Goal: Information Seeking & Learning: Learn about a topic

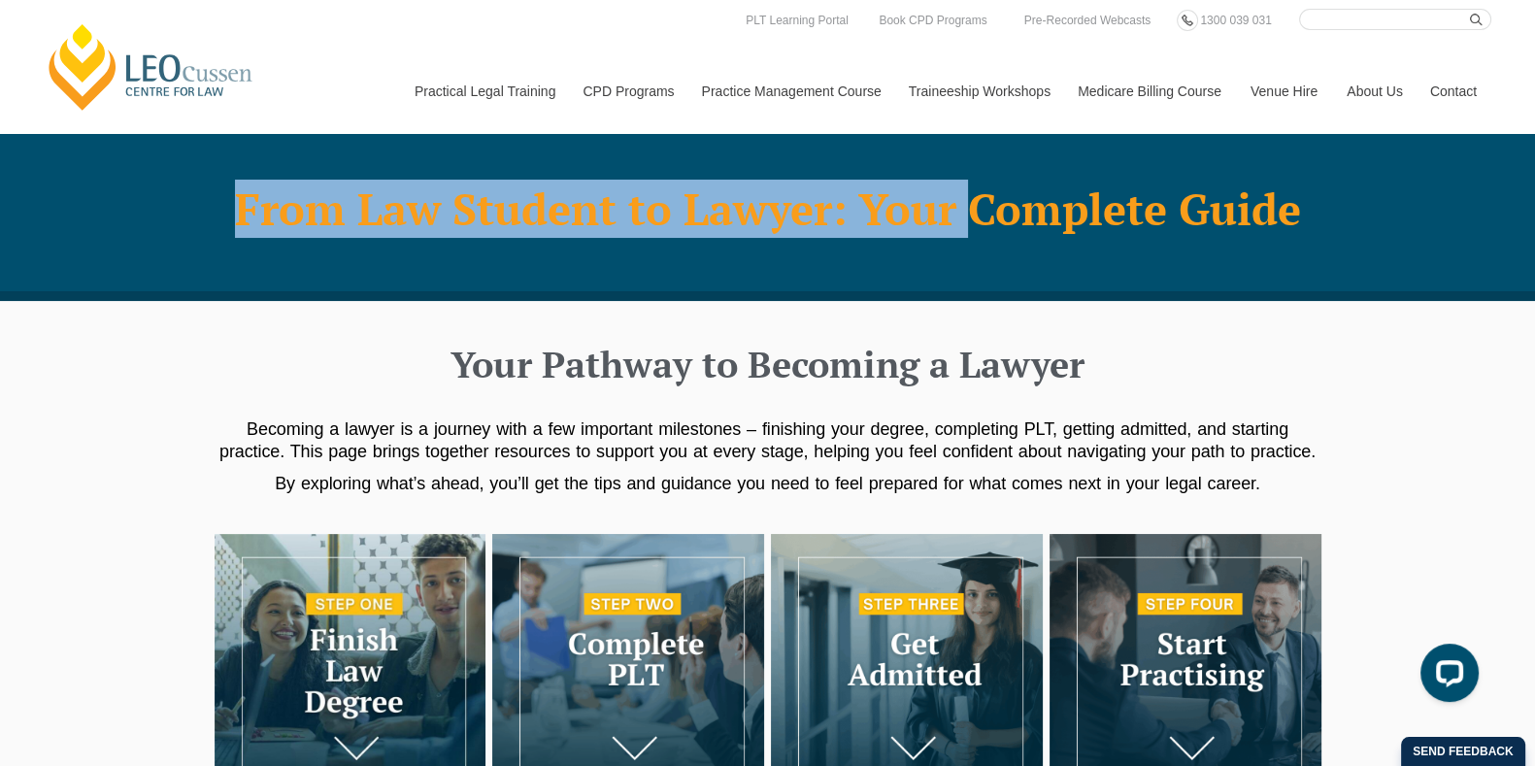
drag, startPoint x: 971, startPoint y: 202, endPoint x: 1335, endPoint y: 216, distance: 364.4
click at [1335, 216] on div "From Law Student to Lawyer: Your Complete Guide" at bounding box center [767, 217] width 1535 height 168
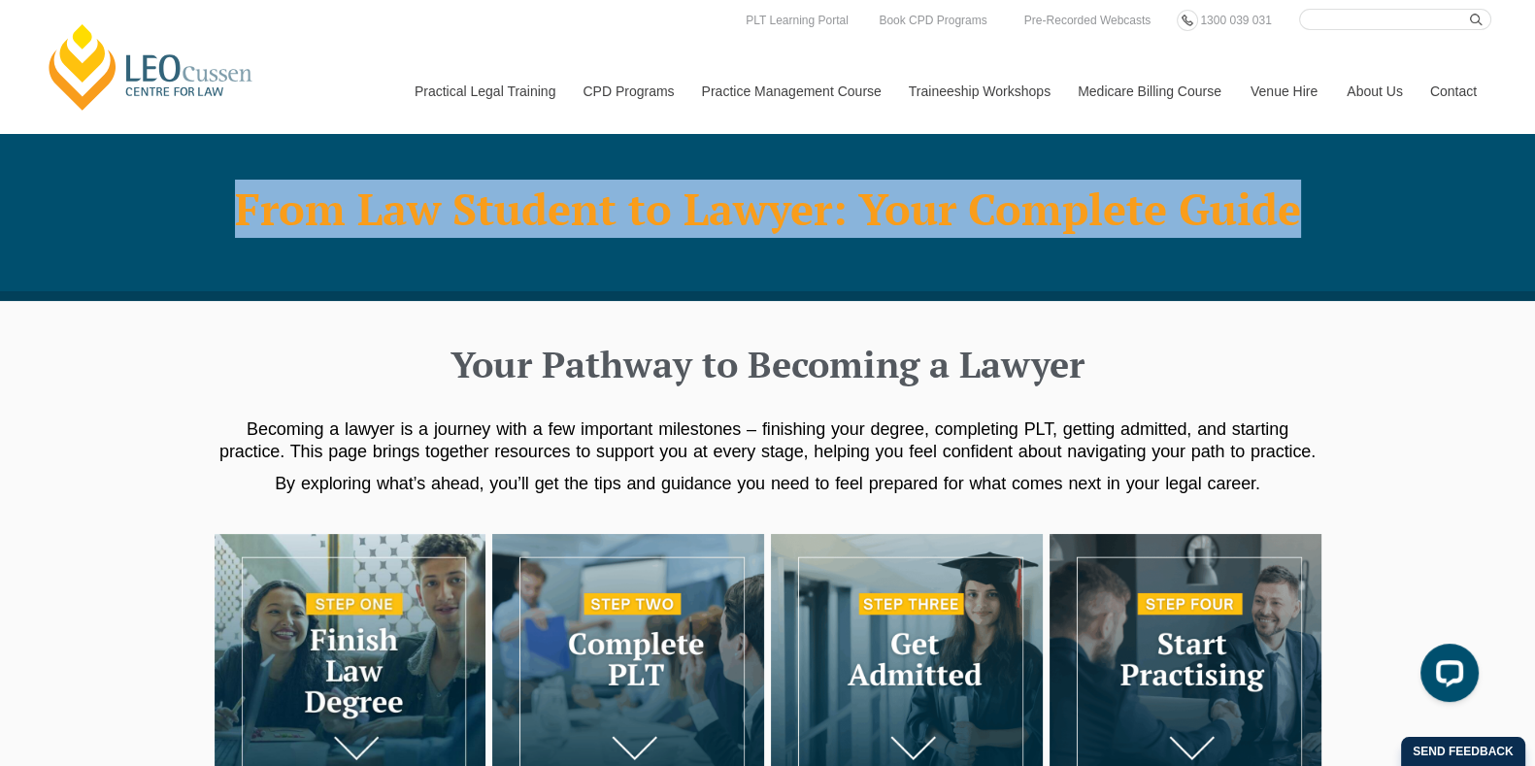
drag, startPoint x: 1333, startPoint y: 213, endPoint x: 1312, endPoint y: 210, distance: 21.6
click at [1312, 210] on div "From Law Student to Lawyer: Your Complete Guide" at bounding box center [767, 217] width 1535 height 168
click at [1075, 213] on h1 "From Law Student to Lawyer: Your Complete Guide" at bounding box center [768, 209] width 1088 height 49
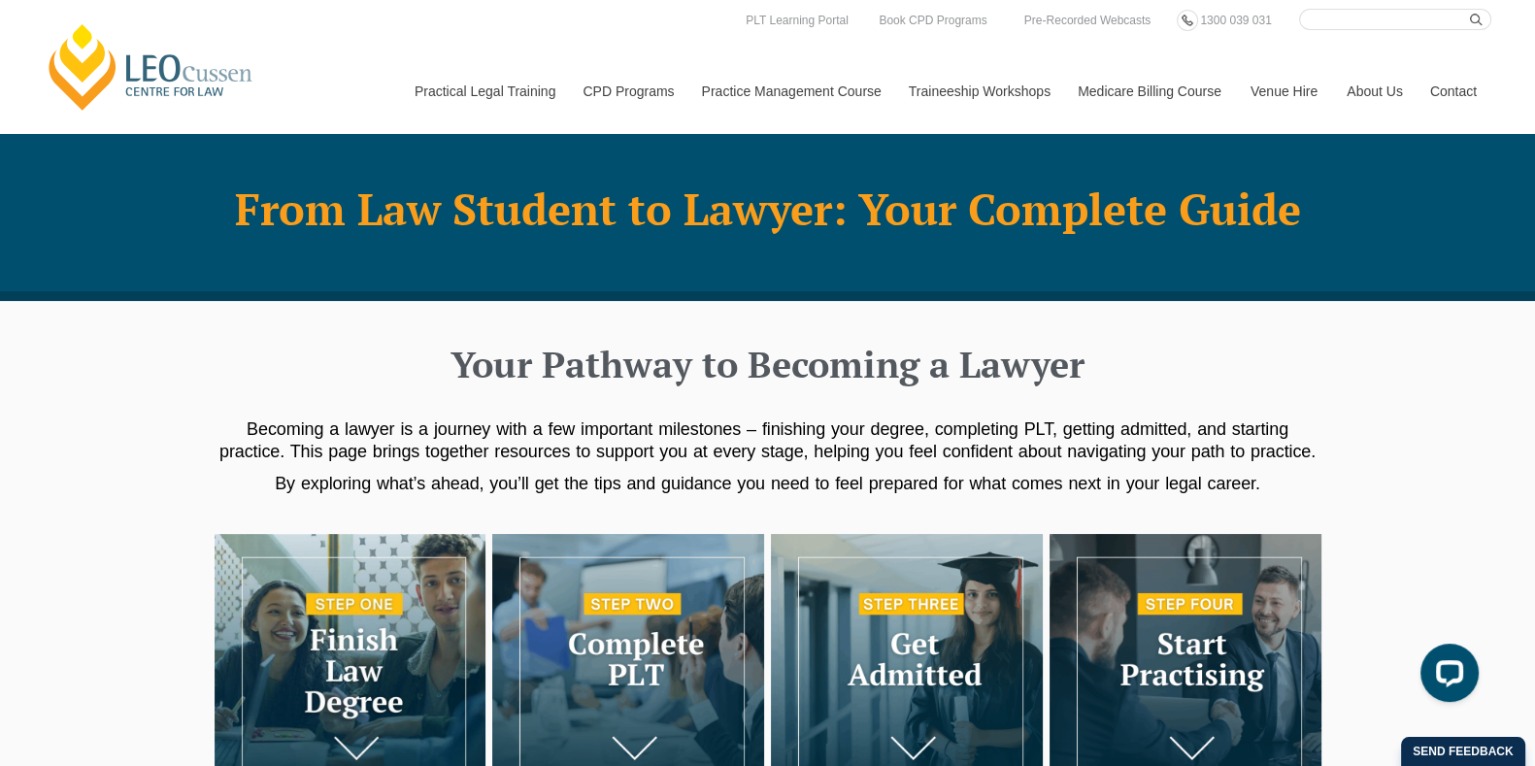
click at [1075, 213] on h1 "From Law Student to Lawyer: Your Complete Guide" at bounding box center [768, 209] width 1088 height 49
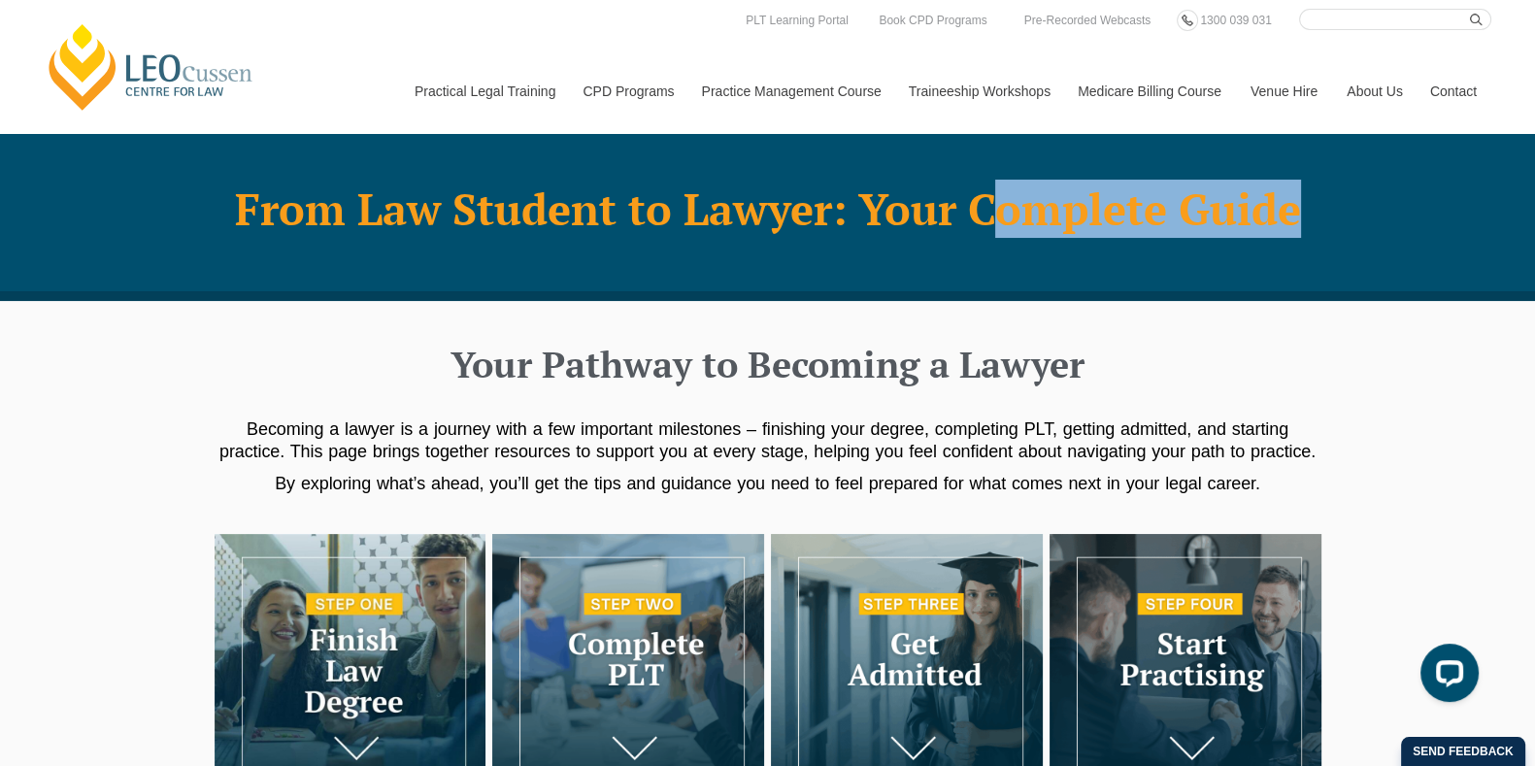
drag, startPoint x: 991, startPoint y: 204, endPoint x: 1308, endPoint y: 204, distance: 317.6
click at [1308, 204] on h1 "From Law Student to Lawyer: Your Complete Guide" at bounding box center [768, 209] width 1088 height 49
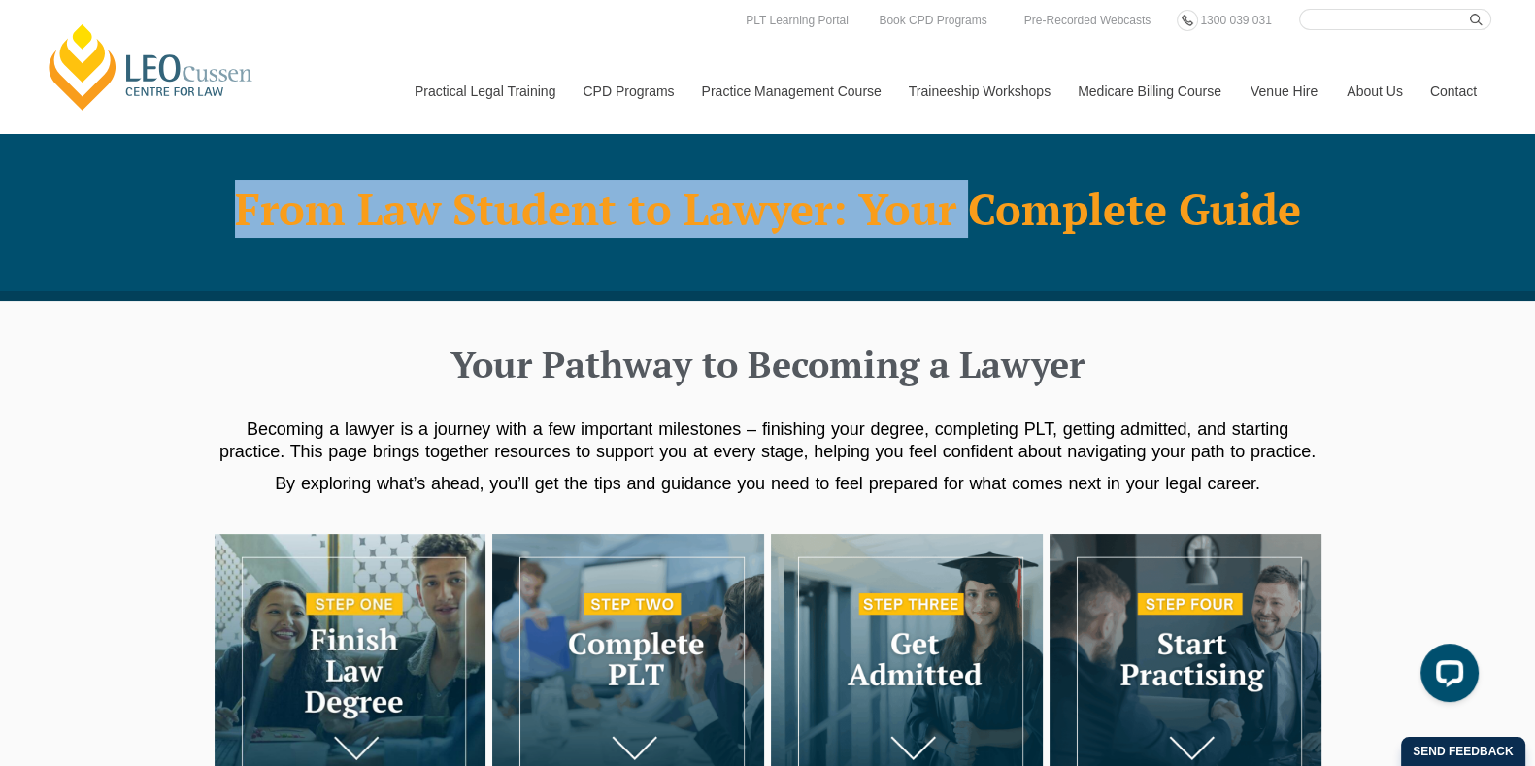
drag, startPoint x: 976, startPoint y: 222, endPoint x: 1328, endPoint y: 219, distance: 351.6
click at [1328, 219] on div "From Law Student to Lawyer: Your Complete Guide" at bounding box center [767, 217] width 1535 height 168
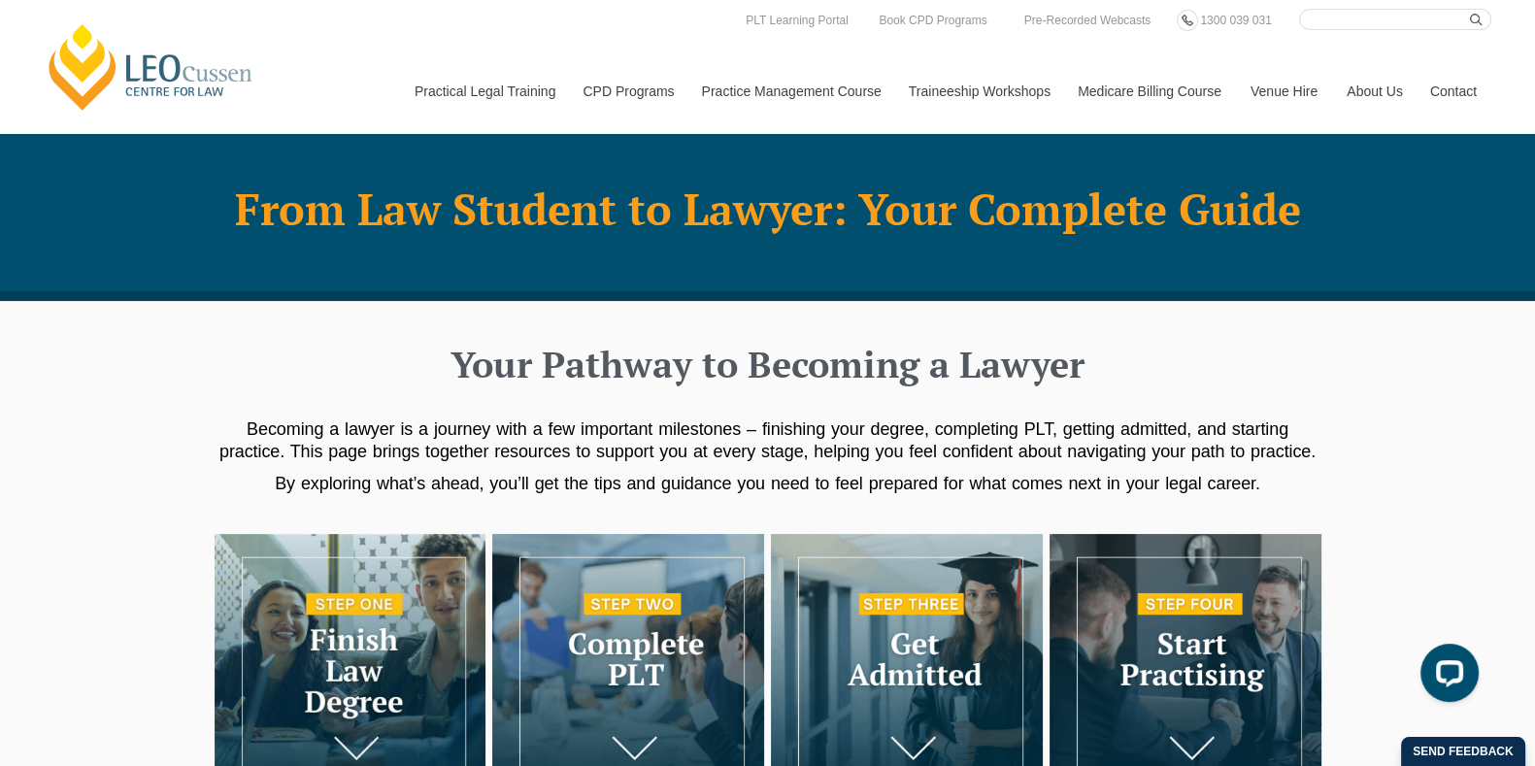
click at [1328, 219] on div "From Law Student to Lawyer: Your Complete Guide" at bounding box center [767, 217] width 1535 height 168
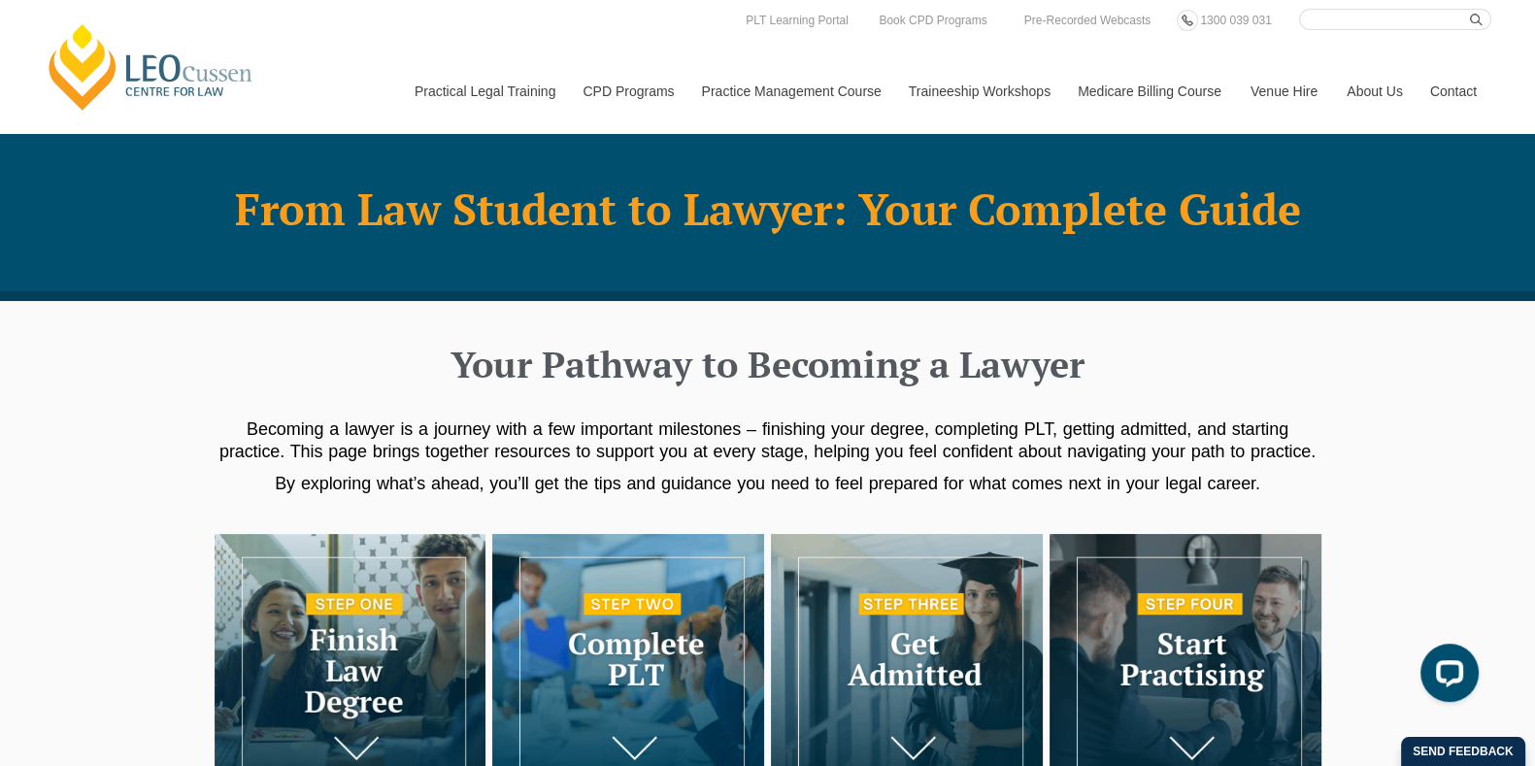
click at [653, 605] on img at bounding box center [628, 670] width 272 height 272
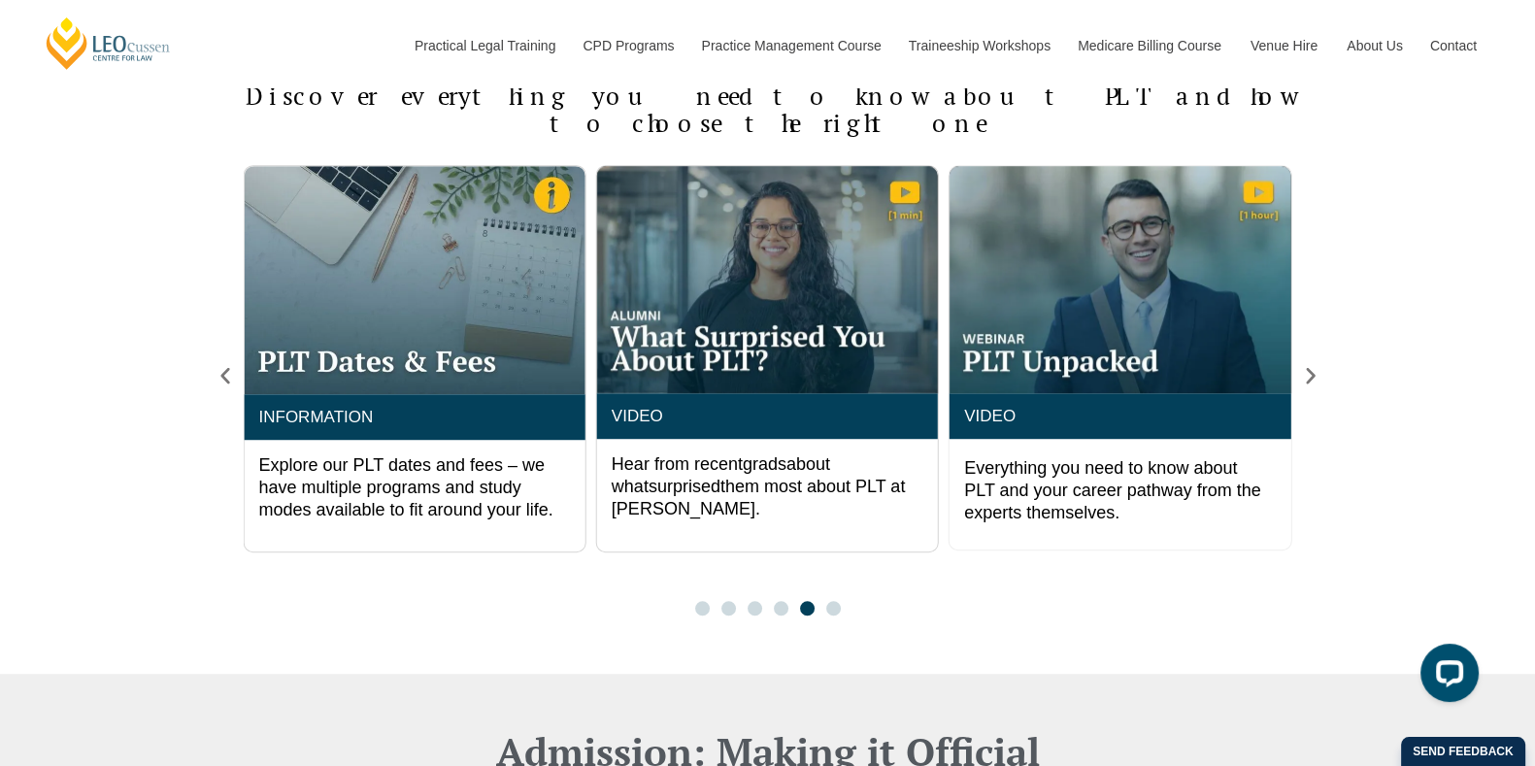
scroll to position [1622, 0]
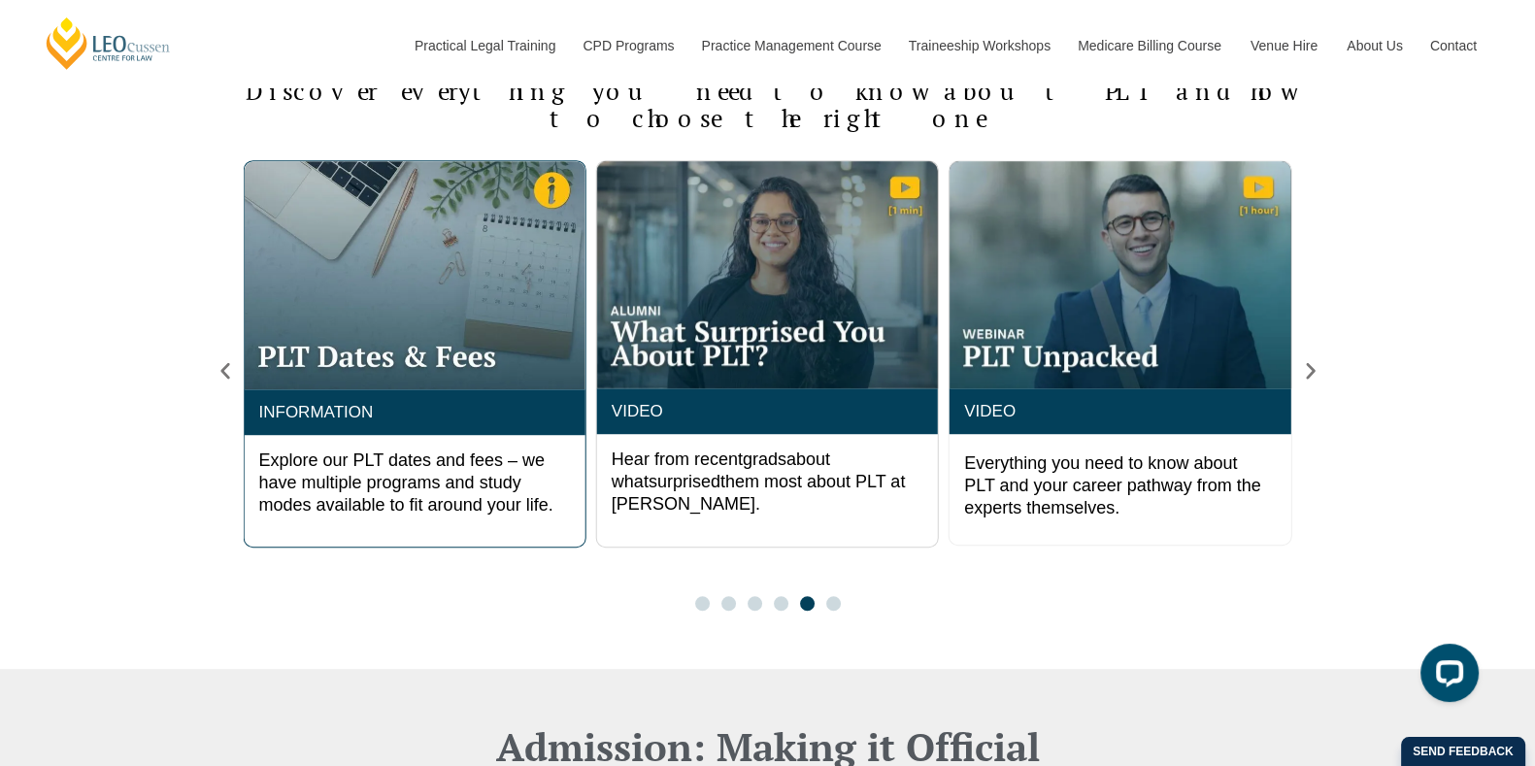
click at [483, 316] on img "5 / 6" at bounding box center [414, 274] width 341 height 227
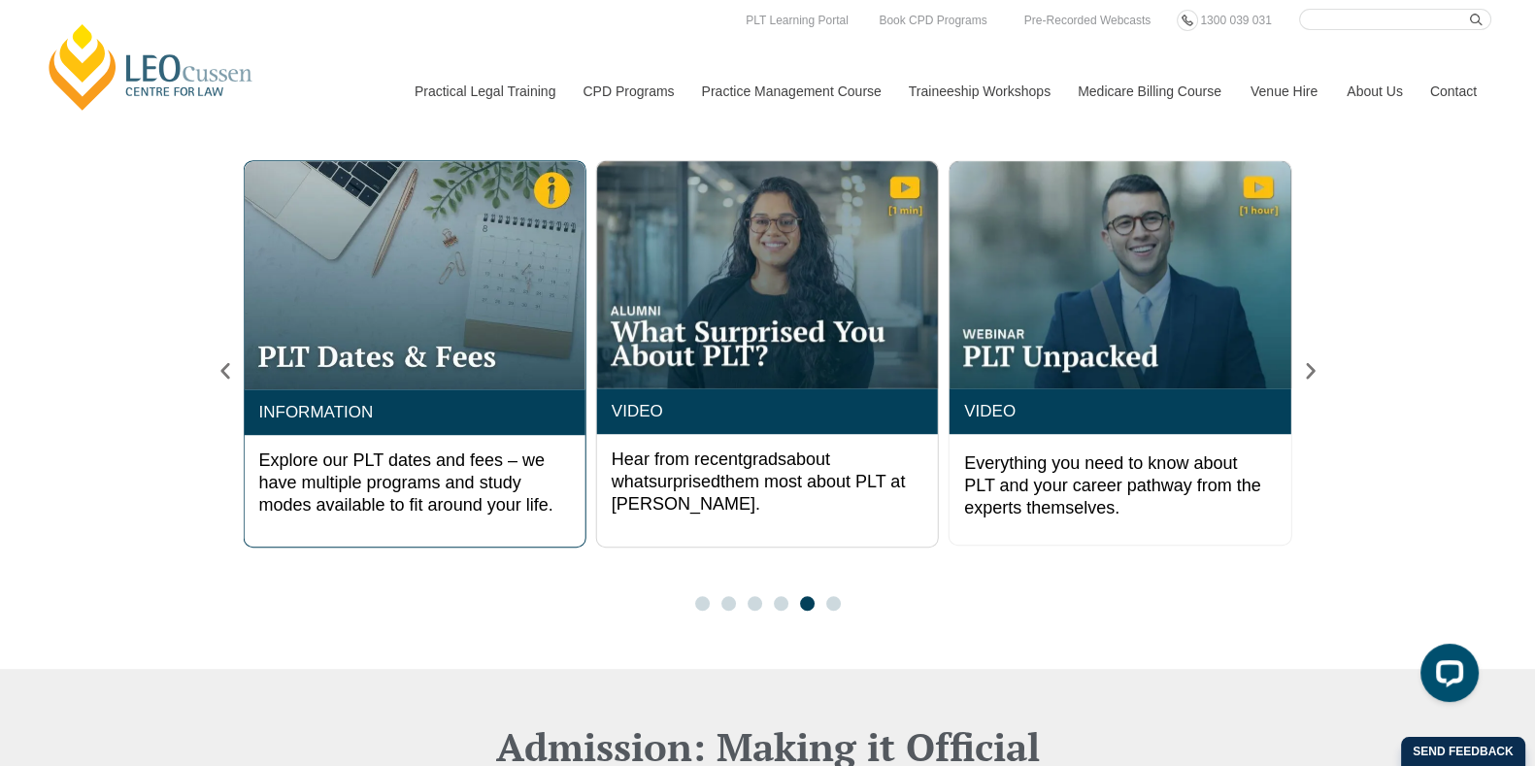
click at [454, 303] on img "5 / 6" at bounding box center [414, 274] width 341 height 227
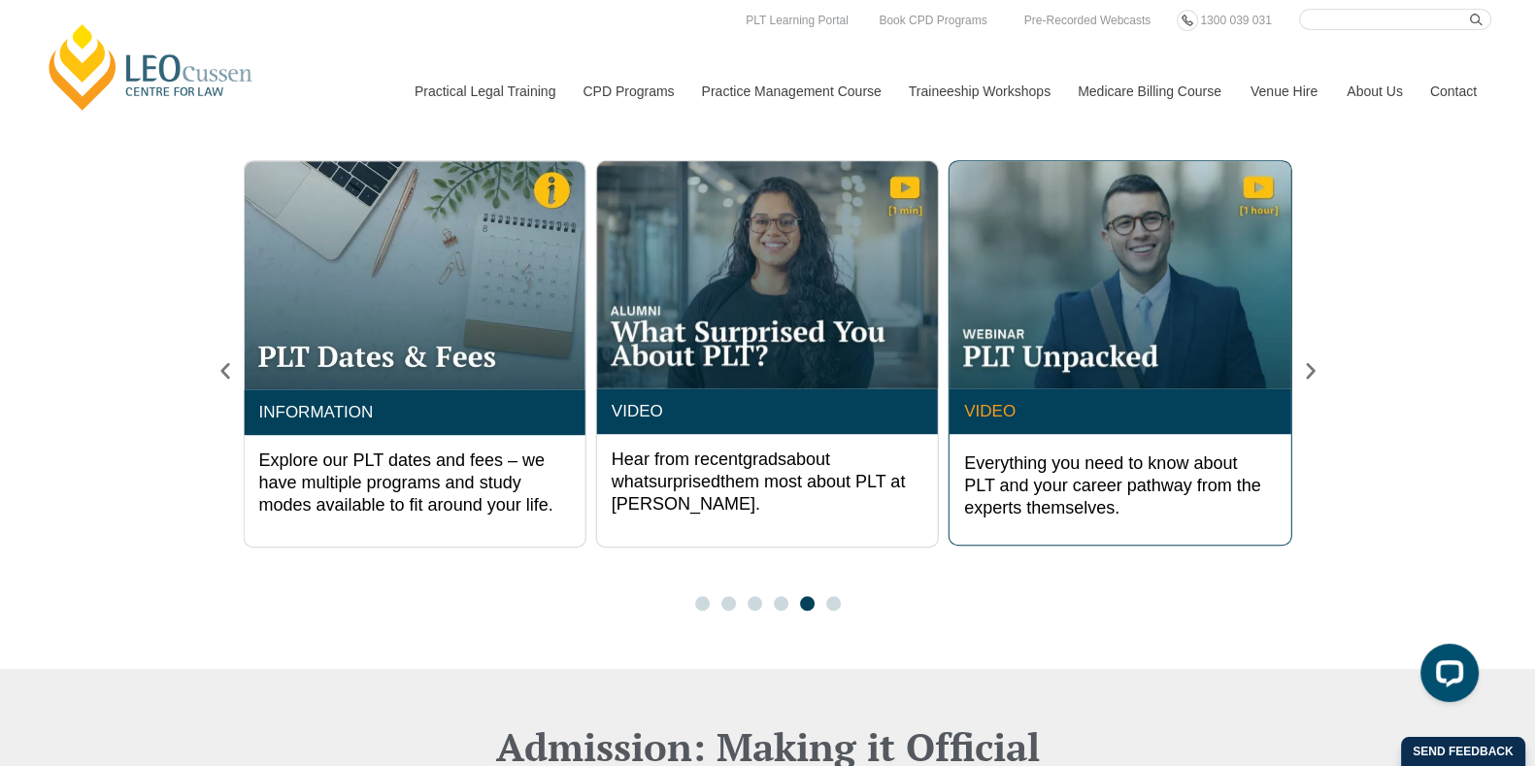
click at [992, 402] on link "VIDEO" at bounding box center [989, 411] width 51 height 18
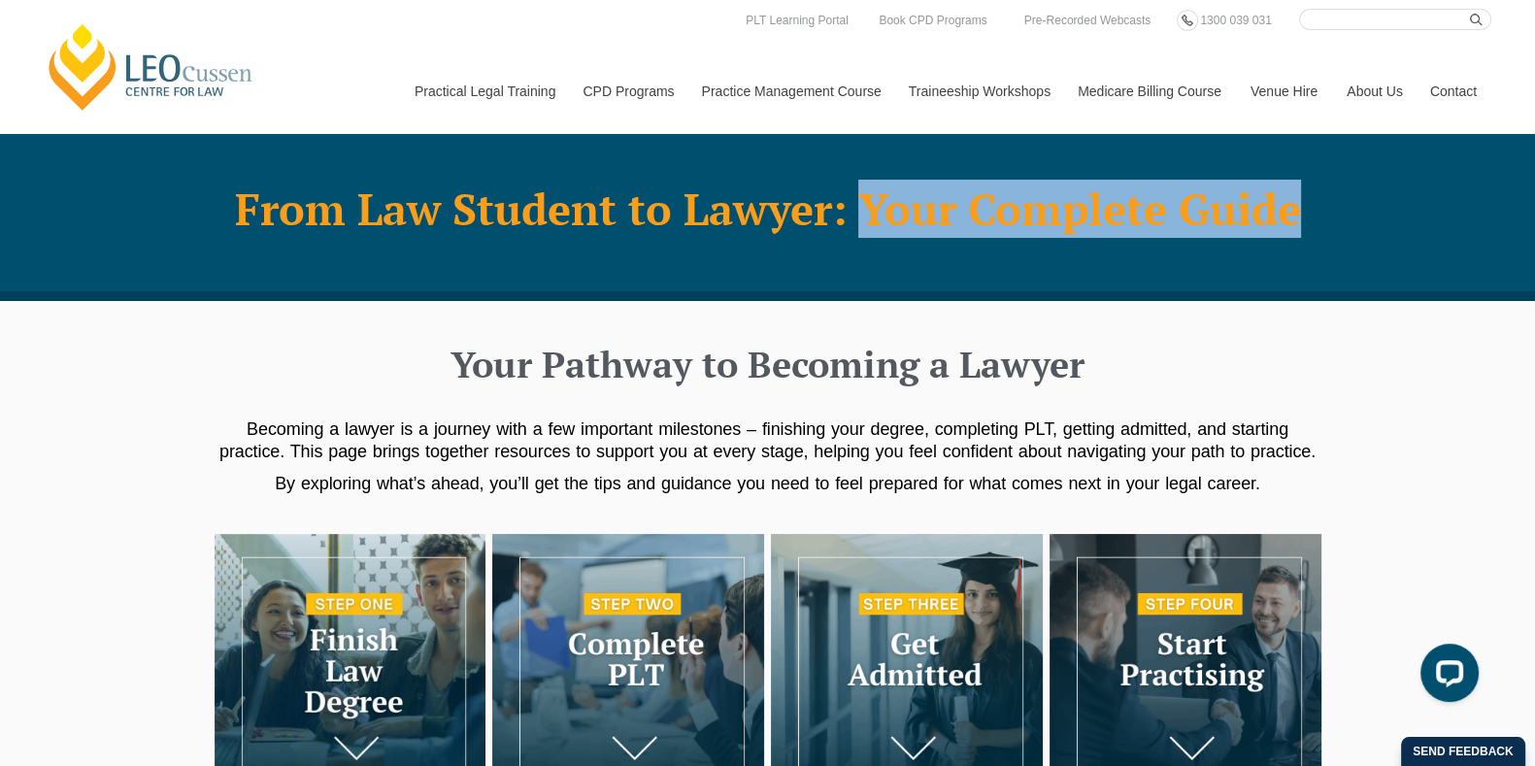
drag, startPoint x: 863, startPoint y: 218, endPoint x: 1316, endPoint y: 199, distance: 452.9
click at [1316, 199] on div "From Law Student to Lawyer: Your Complete Guide" at bounding box center [768, 216] width 1107 height 51
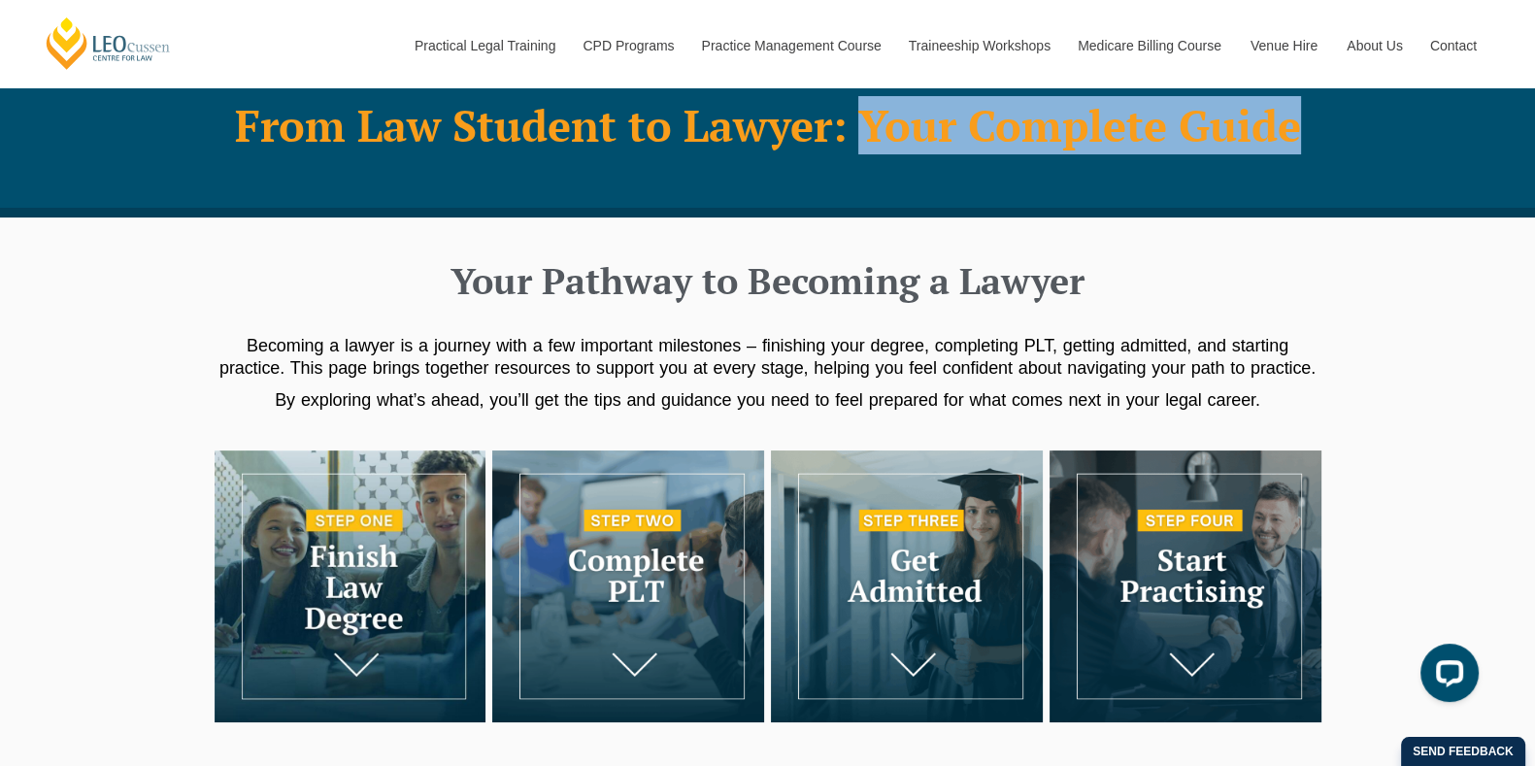
scroll to position [84, 0]
